Goal: Navigation & Orientation: Find specific page/section

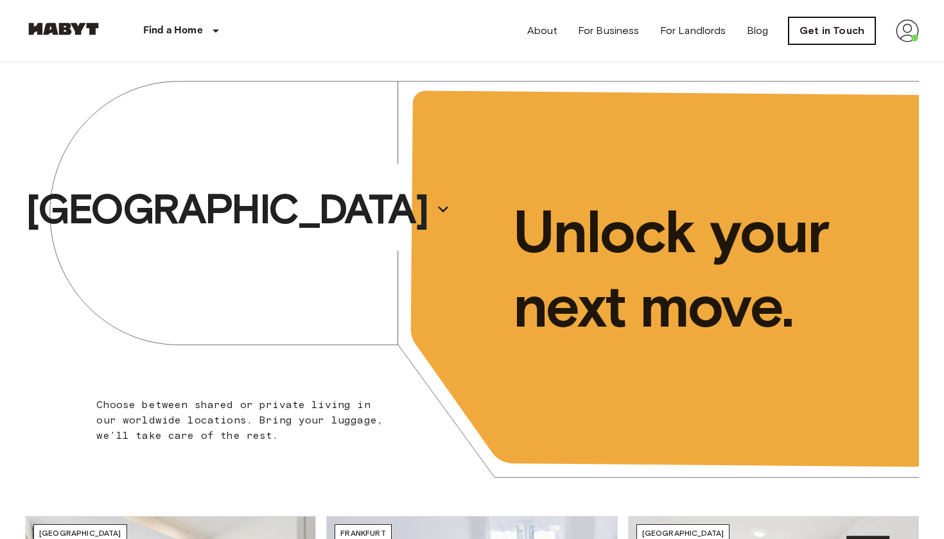
click at [824, 30] on link "Get in Touch" at bounding box center [831, 30] width 87 height 27
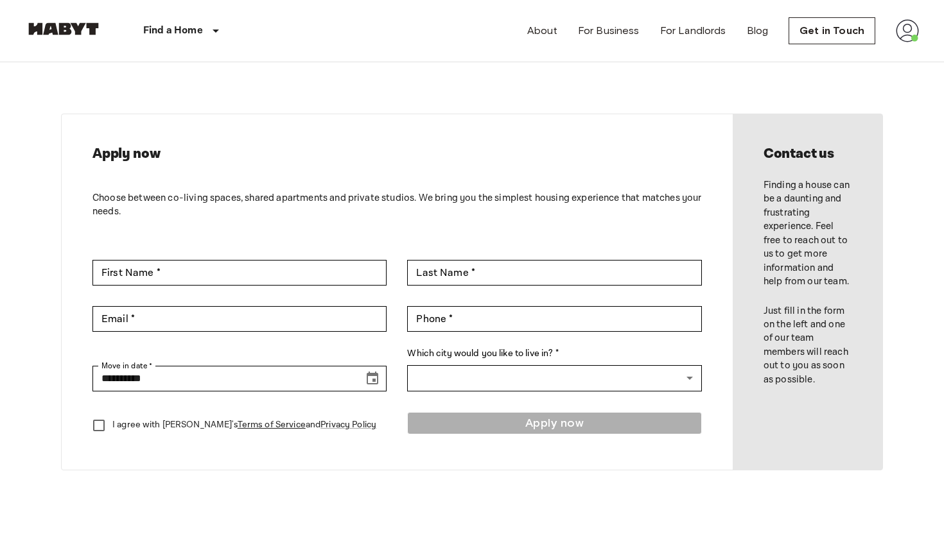
click at [897, 30] on img at bounding box center [907, 30] width 23 height 23
click at [869, 56] on li "Profile" at bounding box center [869, 53] width 128 height 23
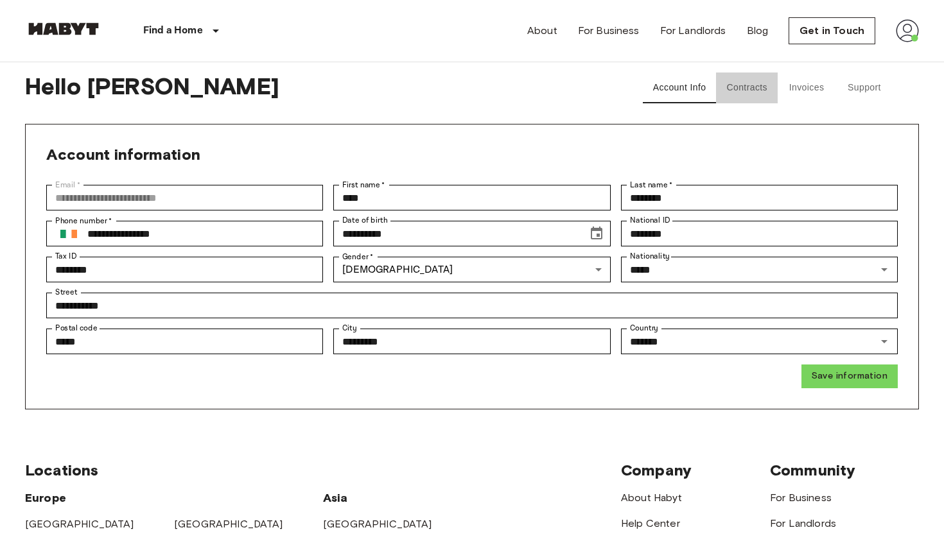
click at [743, 88] on button "Contracts" at bounding box center [747, 88] width 62 height 31
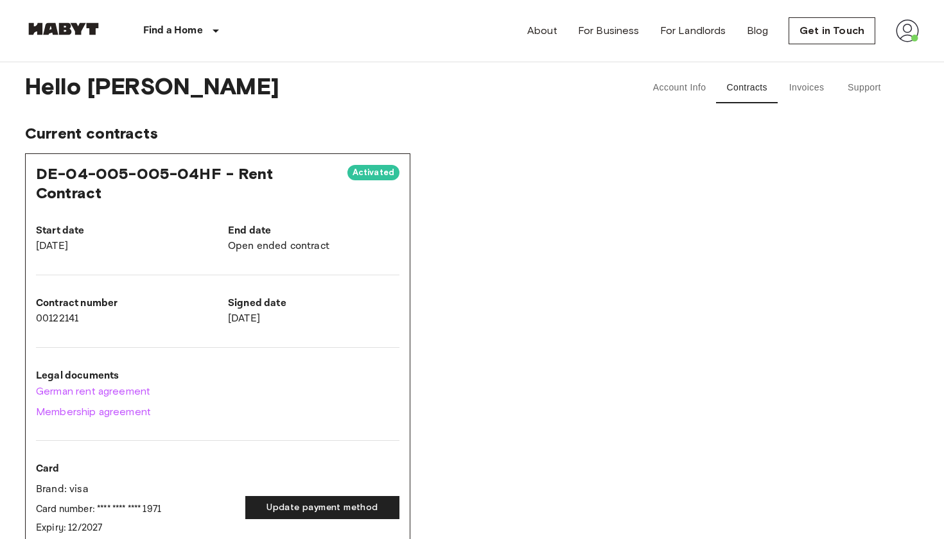
click at [807, 88] on button "Invoices" at bounding box center [806, 88] width 58 height 31
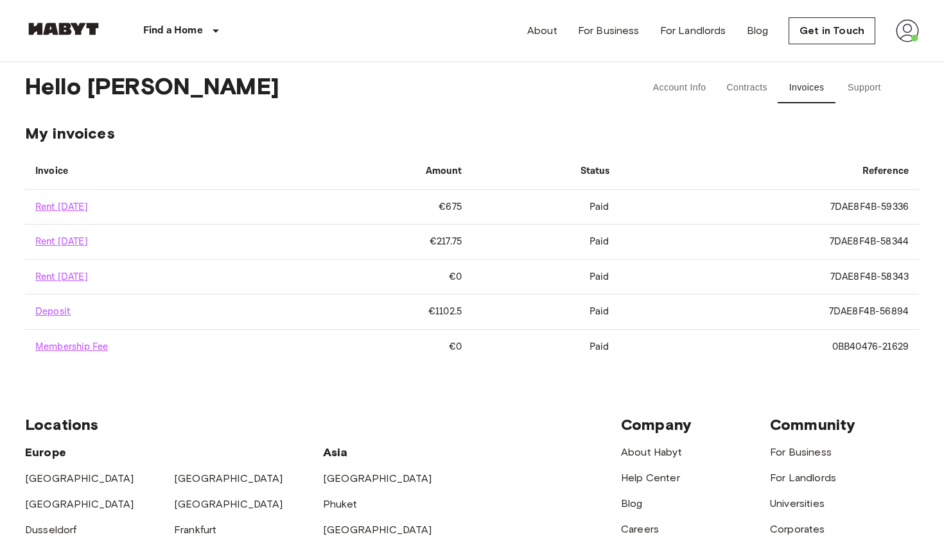
click at [863, 82] on button "Support" at bounding box center [864, 88] width 58 height 31
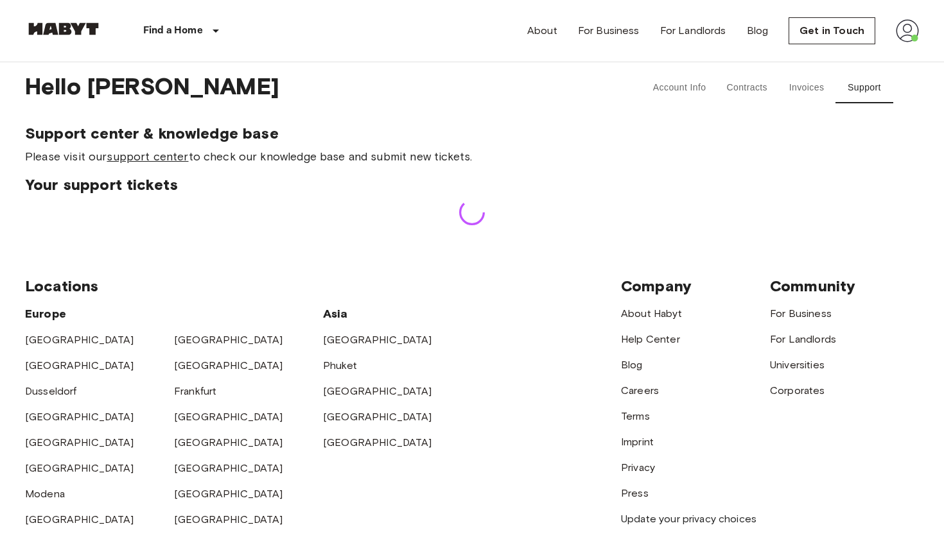
click at [147, 160] on link "support center" at bounding box center [148, 157] width 82 height 14
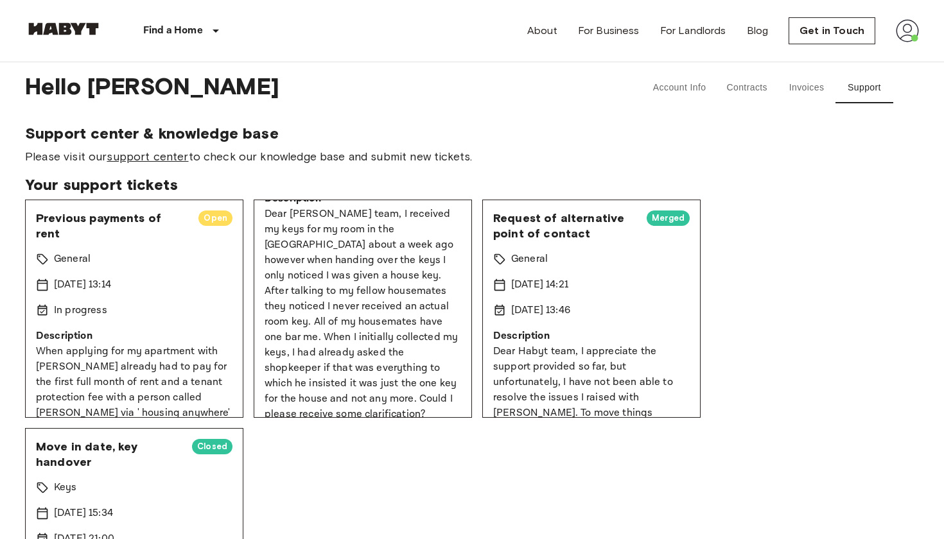
click at [166, 157] on link "support center" at bounding box center [148, 157] width 82 height 14
